Goal: Task Accomplishment & Management: Use online tool/utility

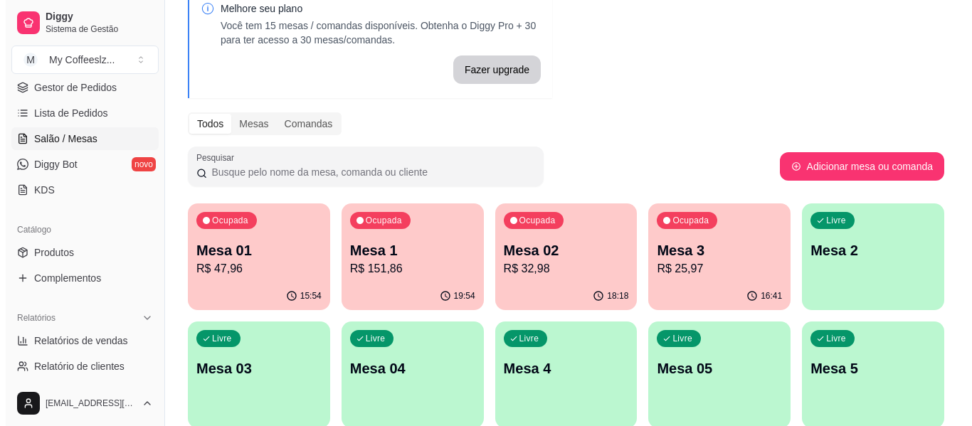
scroll to position [142, 0]
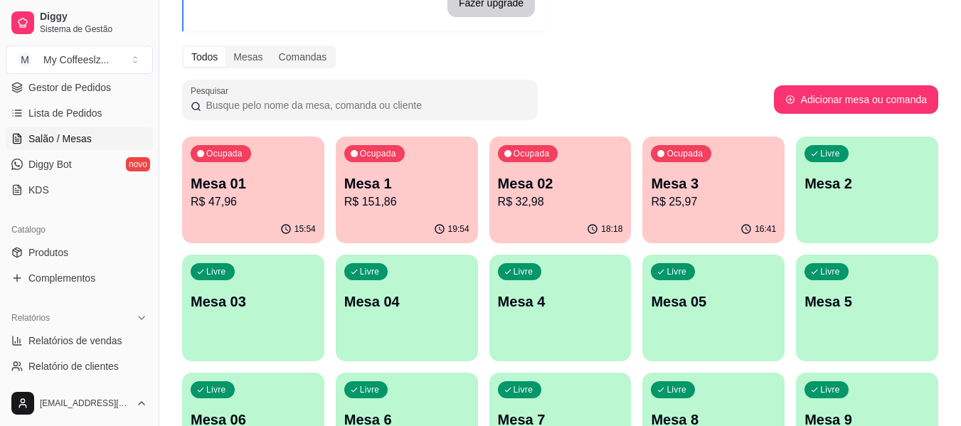
click at [728, 191] on p "Mesa 3" at bounding box center [713, 184] width 125 height 20
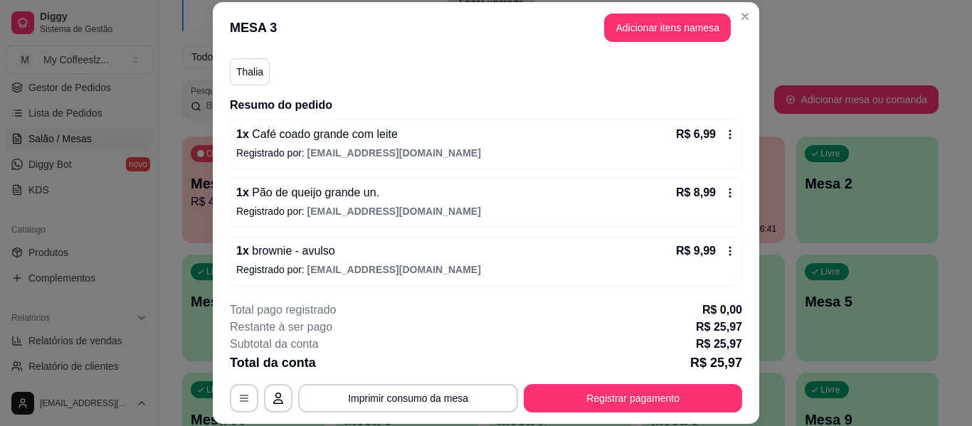
scroll to position [128, 0]
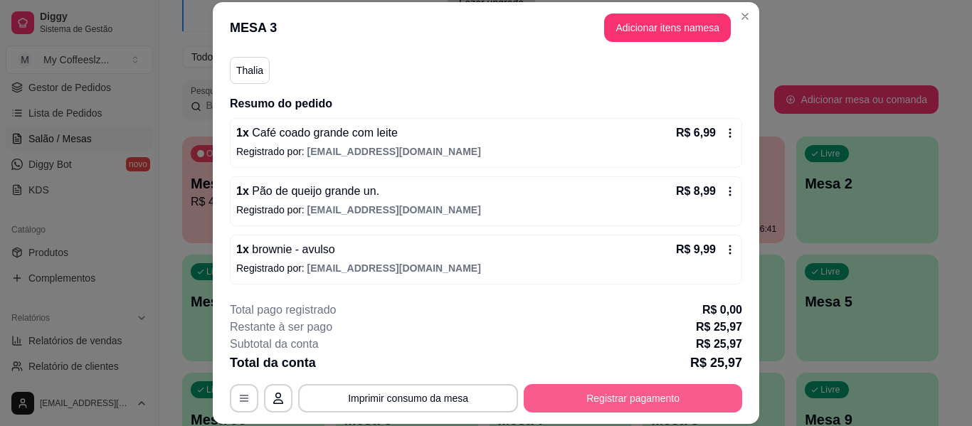
click at [591, 396] on button "Registrar pagamento" at bounding box center [633, 398] width 218 height 28
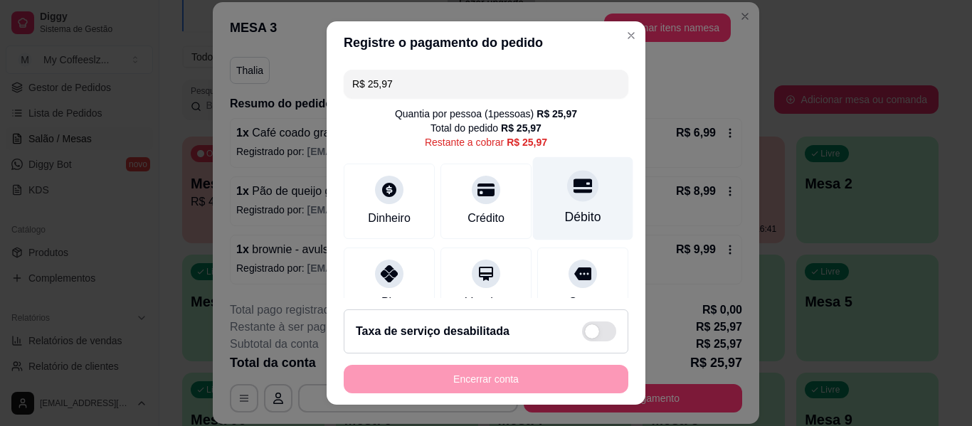
click at [573, 193] on icon at bounding box center [582, 186] width 18 height 14
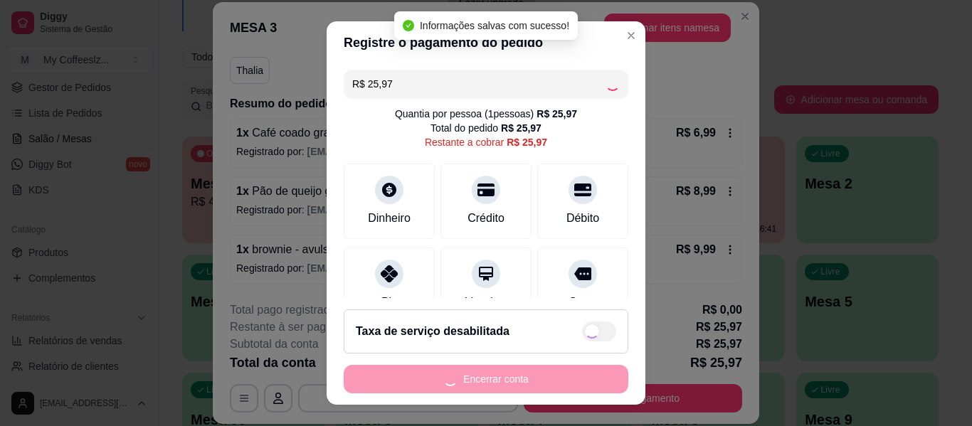
type input "R$ 0,00"
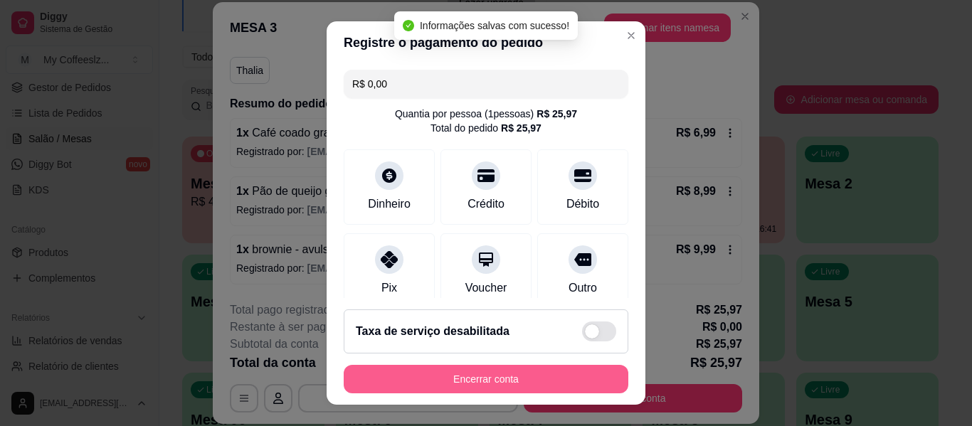
click at [499, 376] on button "Encerrar conta" at bounding box center [486, 379] width 285 height 28
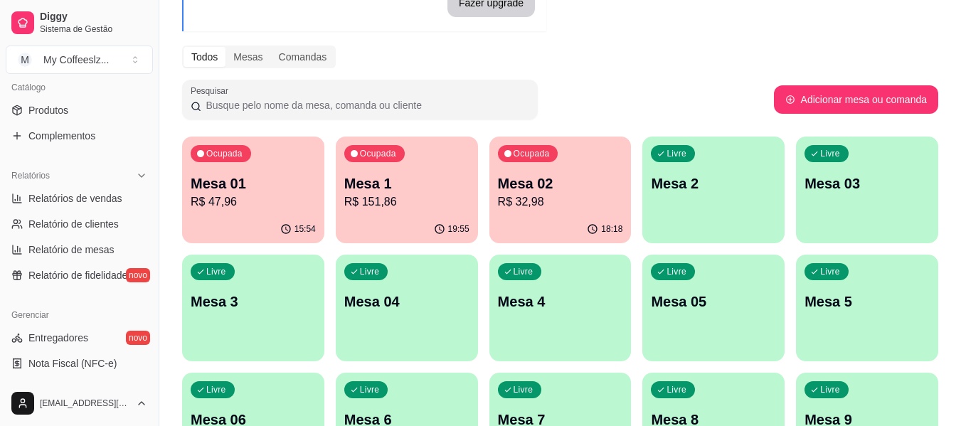
scroll to position [427, 0]
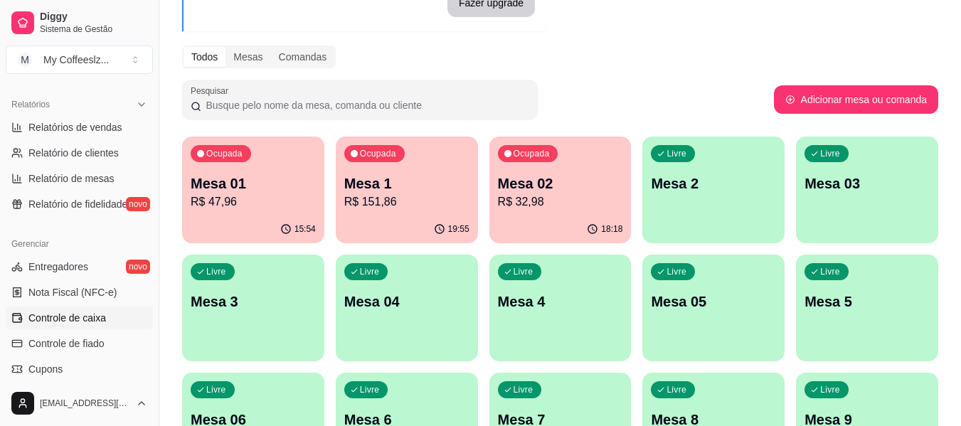
click at [76, 322] on span "Controle de caixa" at bounding box center [67, 318] width 78 height 14
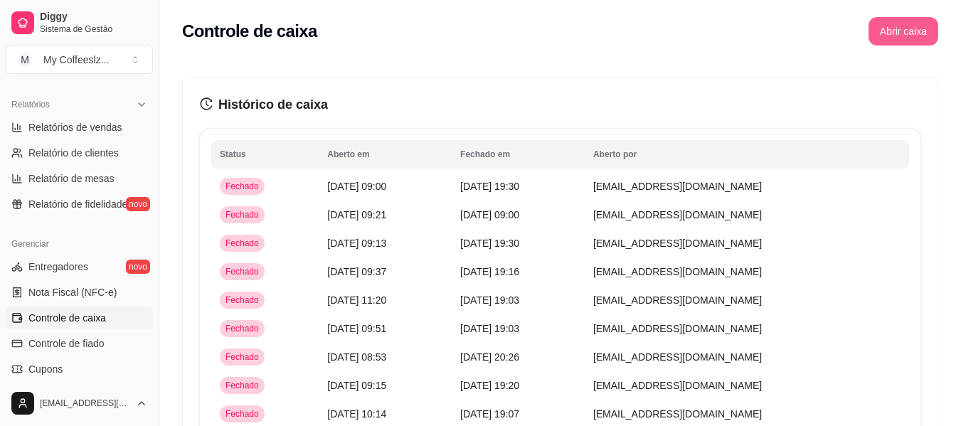
click at [894, 29] on button "Abrir caixa" at bounding box center [904, 31] width 70 height 28
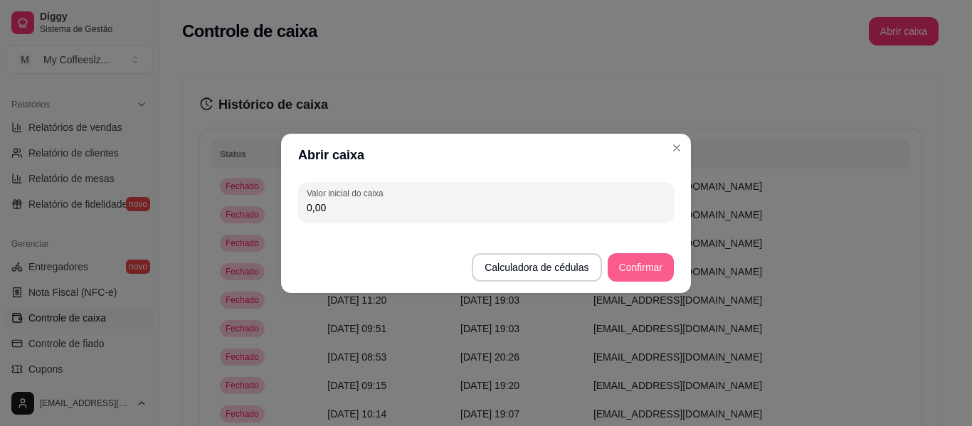
click at [629, 261] on button "Confirmar" at bounding box center [640, 267] width 66 height 28
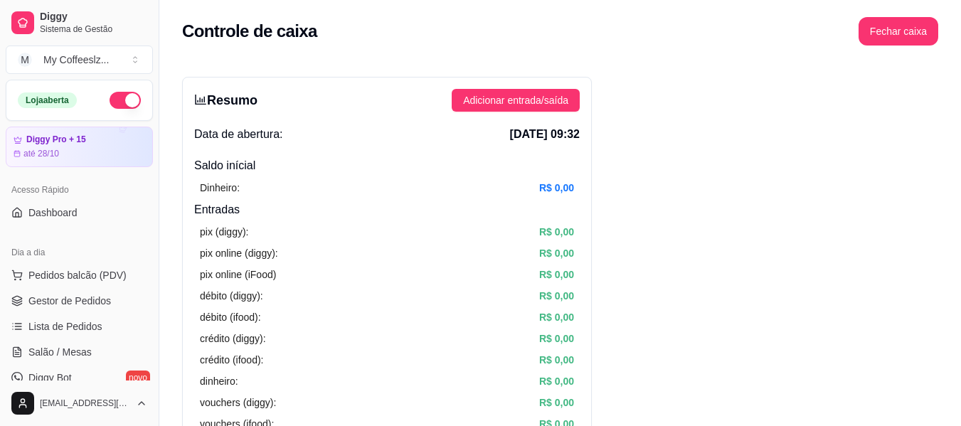
scroll to position [71, 0]
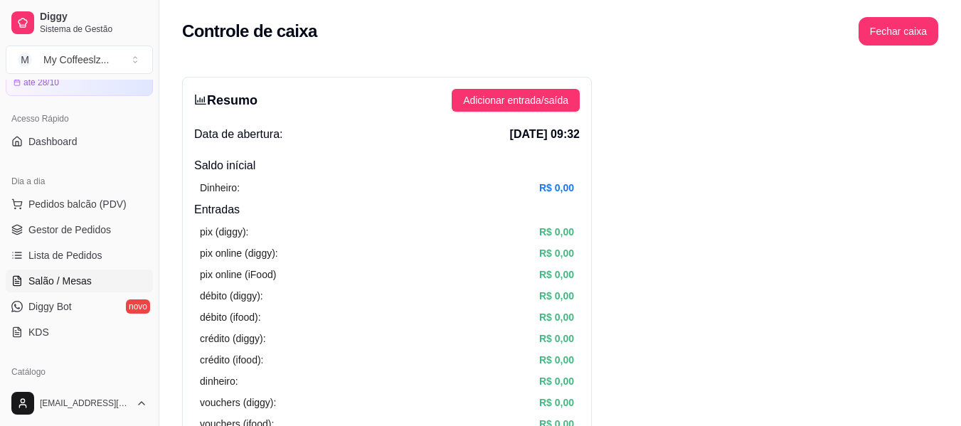
click at [85, 279] on span "Salão / Mesas" at bounding box center [59, 281] width 63 height 14
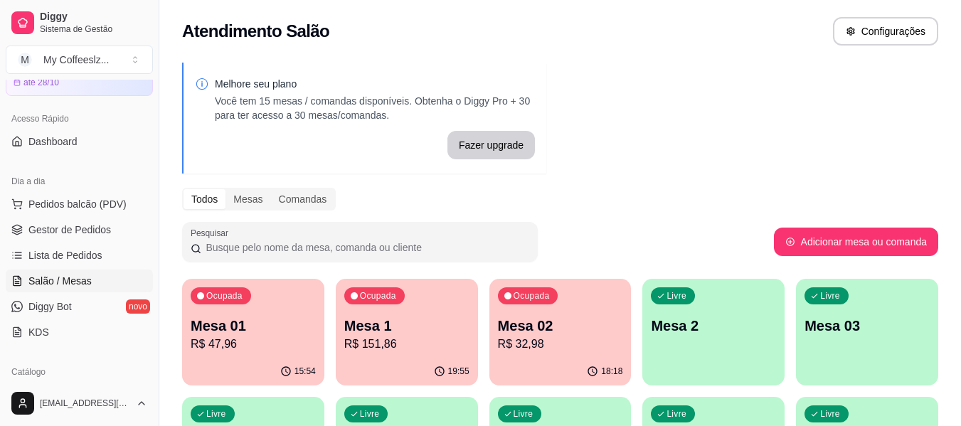
click at [720, 63] on div "Melhore seu plano Você tem 15 mesas / comandas disponíveis. Obtenha o Diggy Pro…" at bounding box center [560, 405] width 802 height 703
click at [738, 352] on div "Livre Mesa 2" at bounding box center [713, 324] width 142 height 90
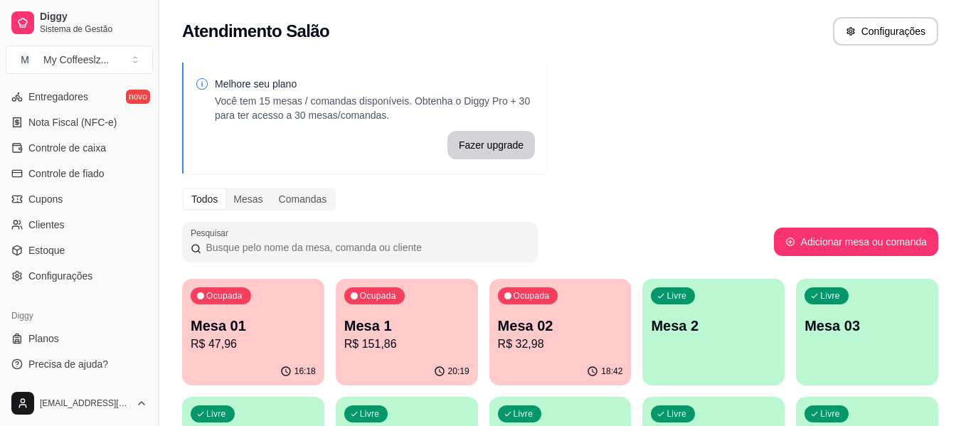
scroll to position [598, 0]
click at [65, 144] on span "Controle de caixa" at bounding box center [67, 147] width 78 height 14
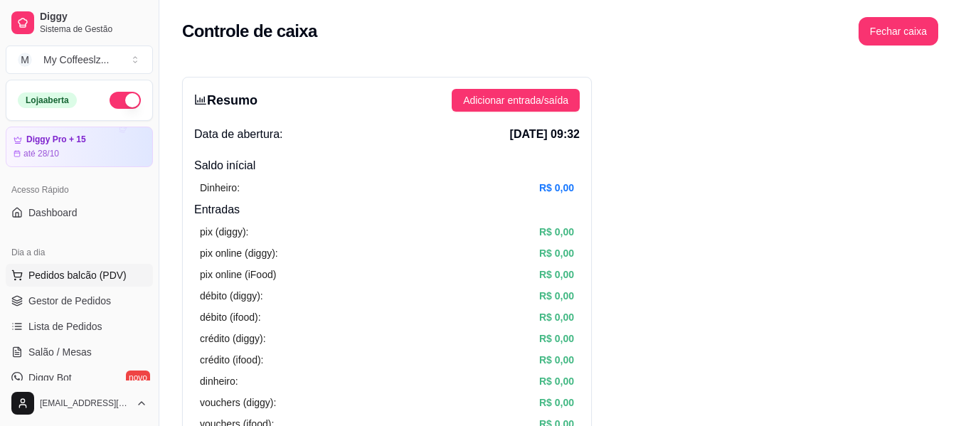
click at [76, 280] on span "Pedidos balcão (PDV)" at bounding box center [77, 275] width 98 height 14
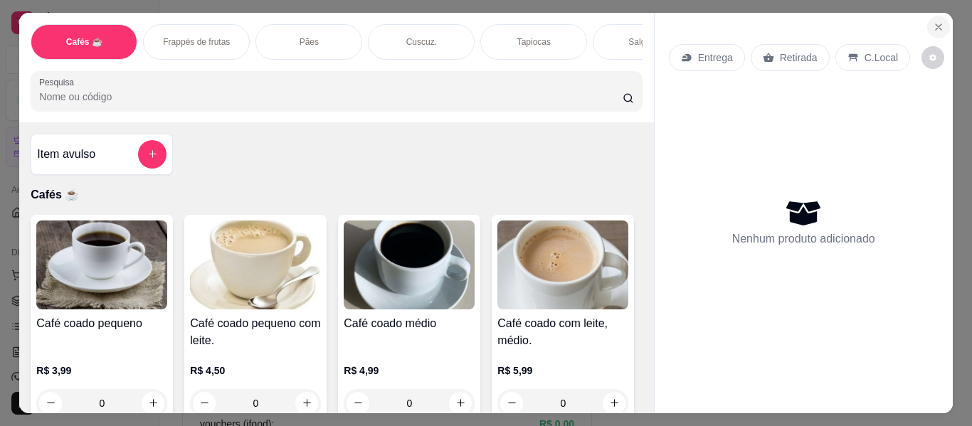
click at [927, 16] on button "Close" at bounding box center [938, 27] width 23 height 23
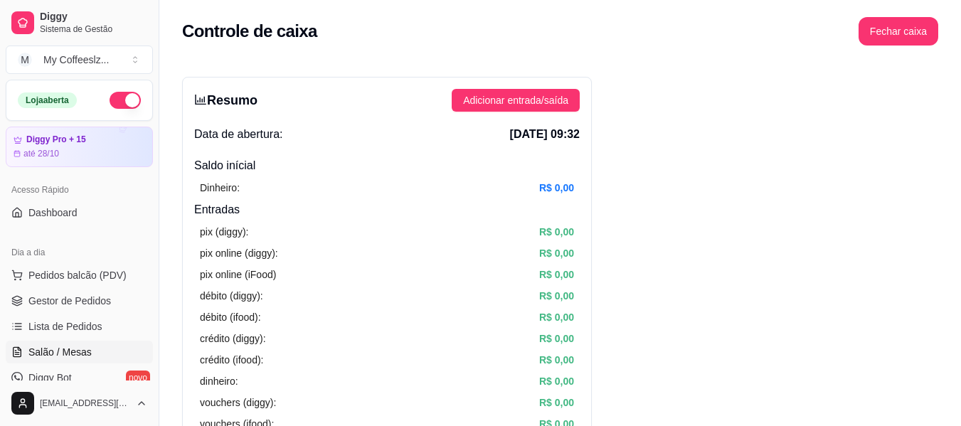
click at [90, 349] on link "Salão / Mesas" at bounding box center [79, 352] width 147 height 23
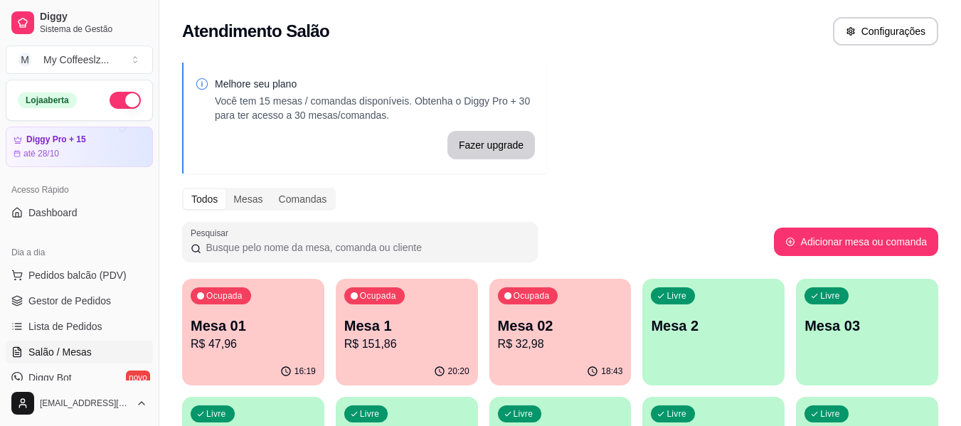
click at [297, 334] on p "Mesa 01" at bounding box center [253, 326] width 125 height 20
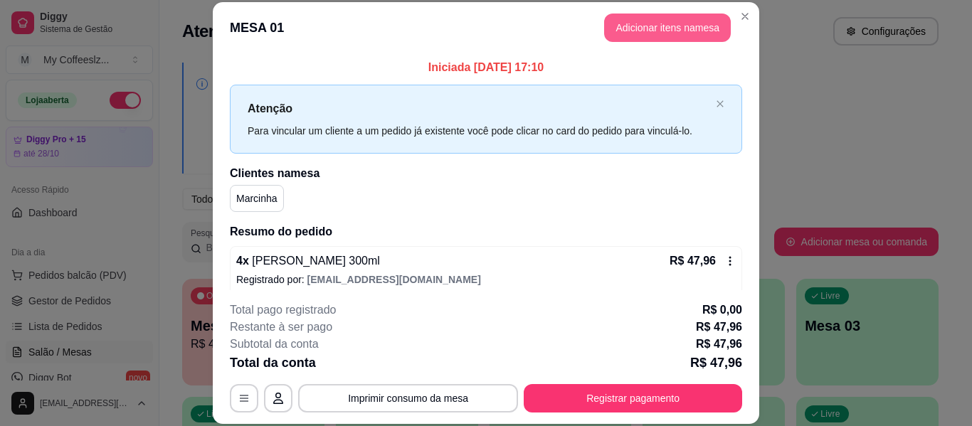
click at [632, 34] on button "Adicionar itens na mesa" at bounding box center [667, 28] width 127 height 28
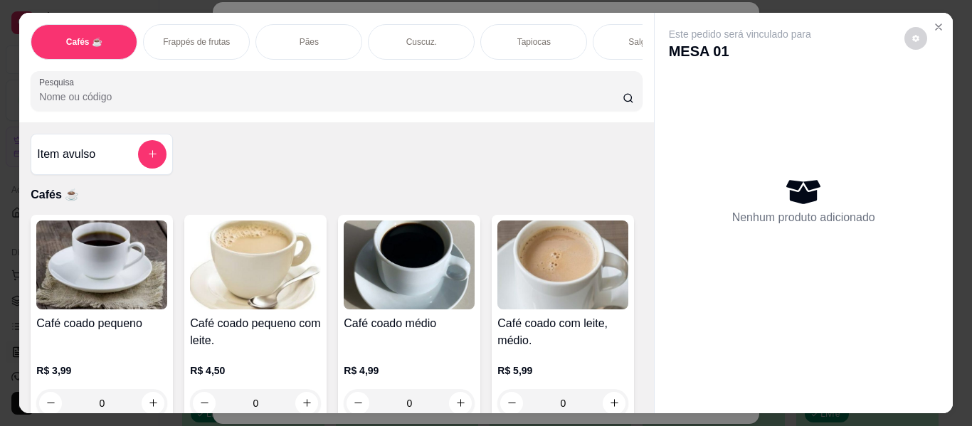
click at [324, 27] on div "Pães" at bounding box center [308, 42] width 107 height 36
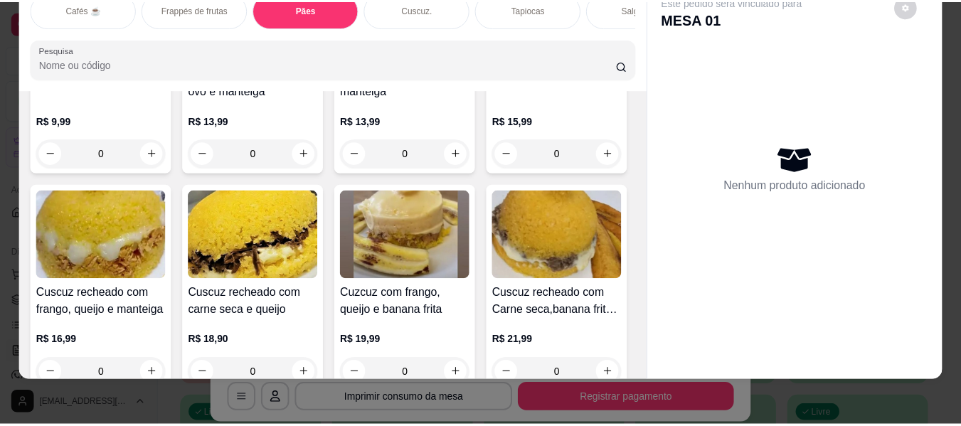
scroll to position [3175, 0]
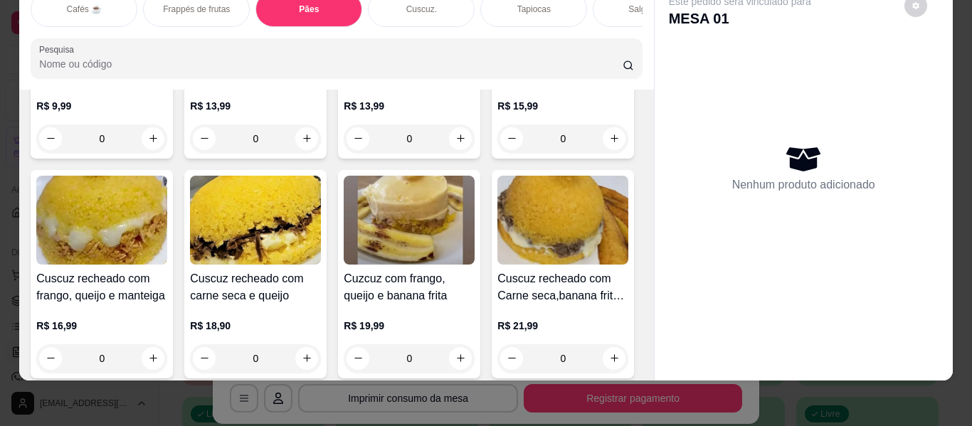
type input "1"
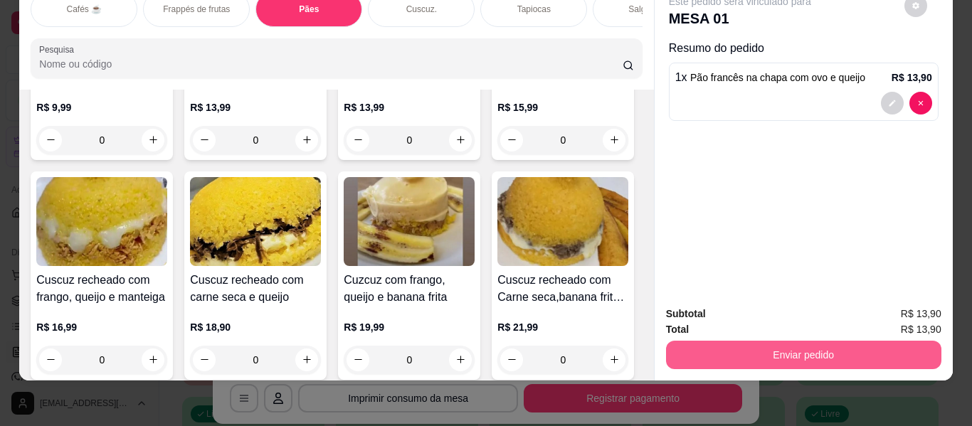
click at [736, 344] on button "Enviar pedido" at bounding box center [803, 355] width 275 height 28
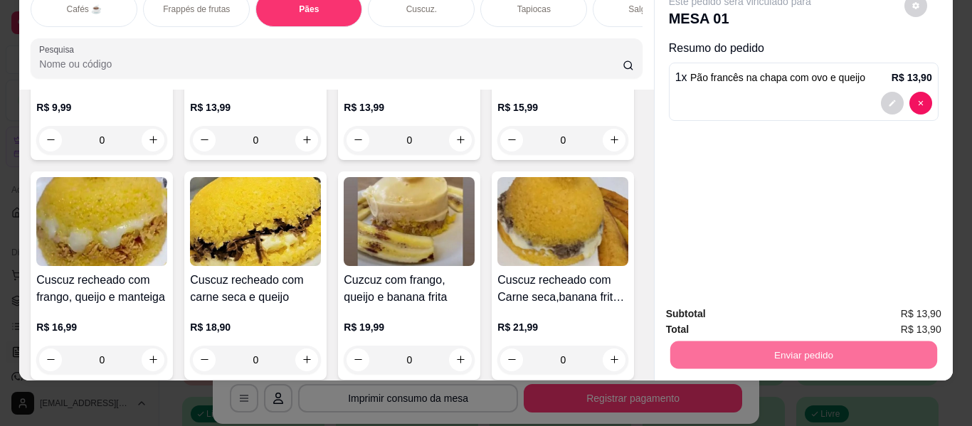
click at [897, 314] on button "Enviar pedido" at bounding box center [904, 308] width 80 height 27
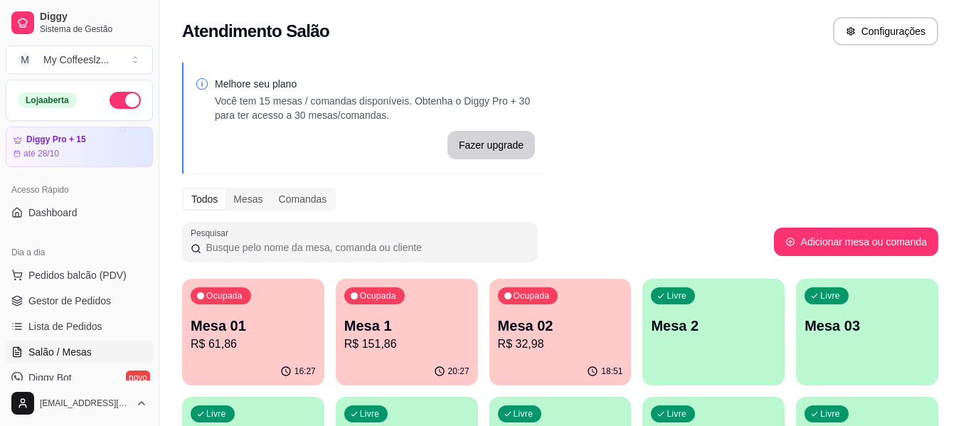
scroll to position [142, 0]
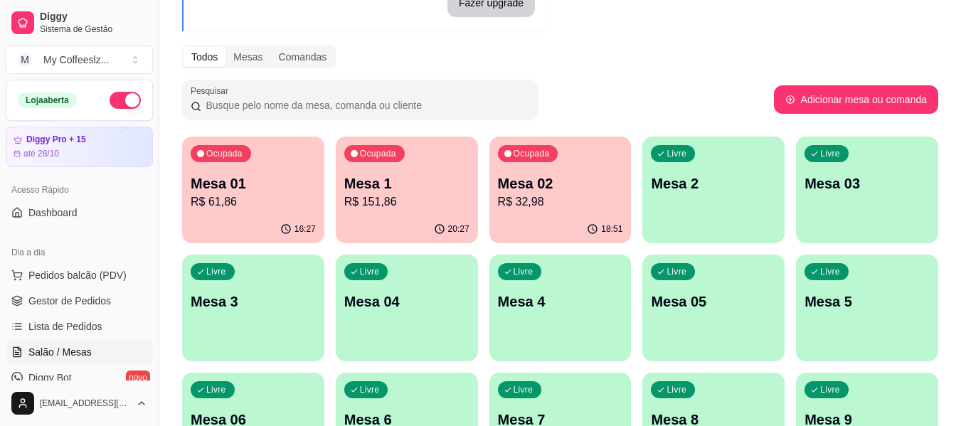
click at [749, 169] on div "Livre Mesa 2" at bounding box center [713, 182] width 142 height 90
click at [833, 60] on div "Todos Mesas Comandas" at bounding box center [560, 57] width 756 height 23
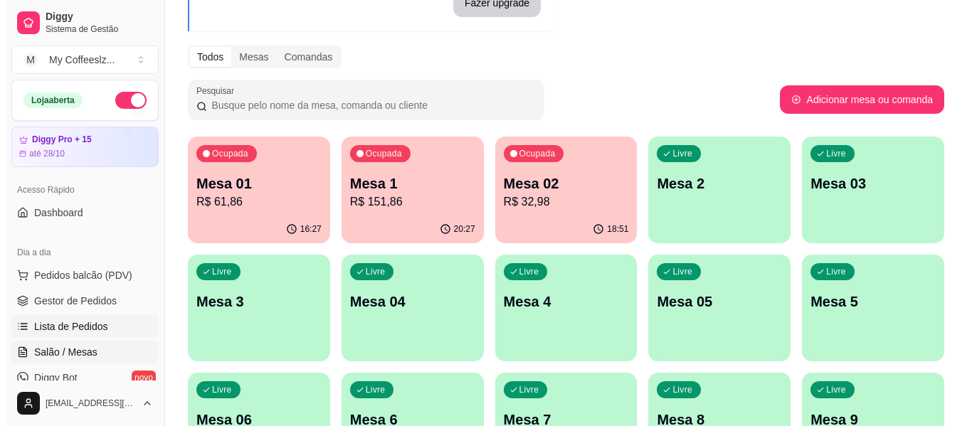
scroll to position [71, 0]
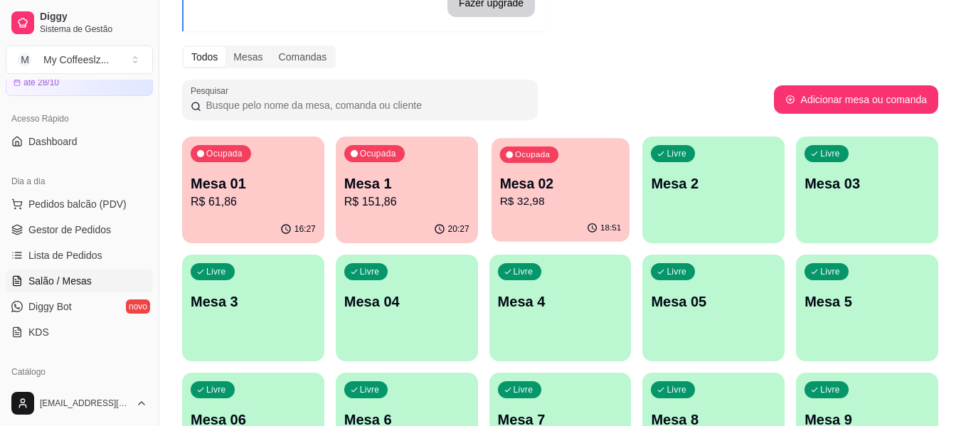
click at [541, 184] on p "Mesa 02" at bounding box center [560, 183] width 122 height 19
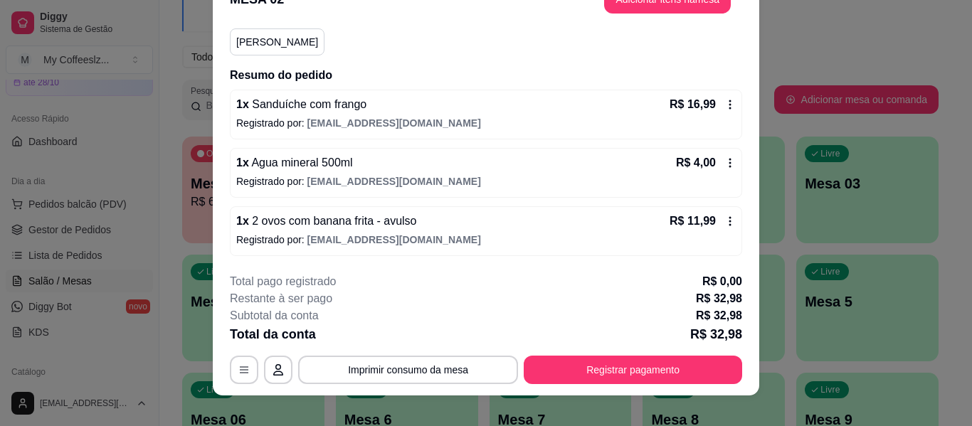
scroll to position [43, 0]
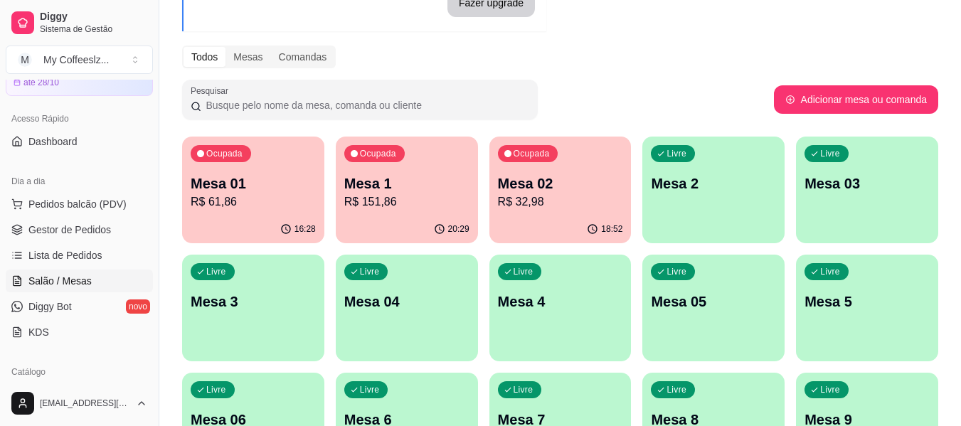
click at [411, 197] on p "R$ 151,86" at bounding box center [406, 201] width 125 height 17
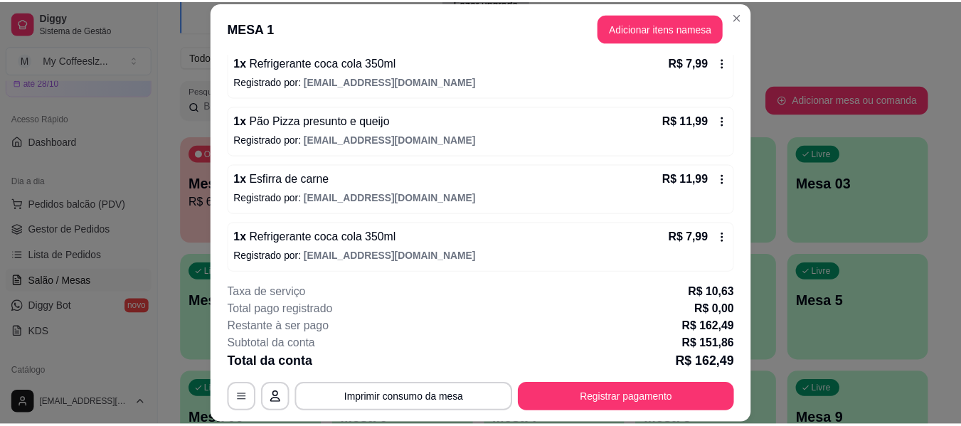
scroll to position [787, 0]
